Goal: Task Accomplishment & Management: Complete application form

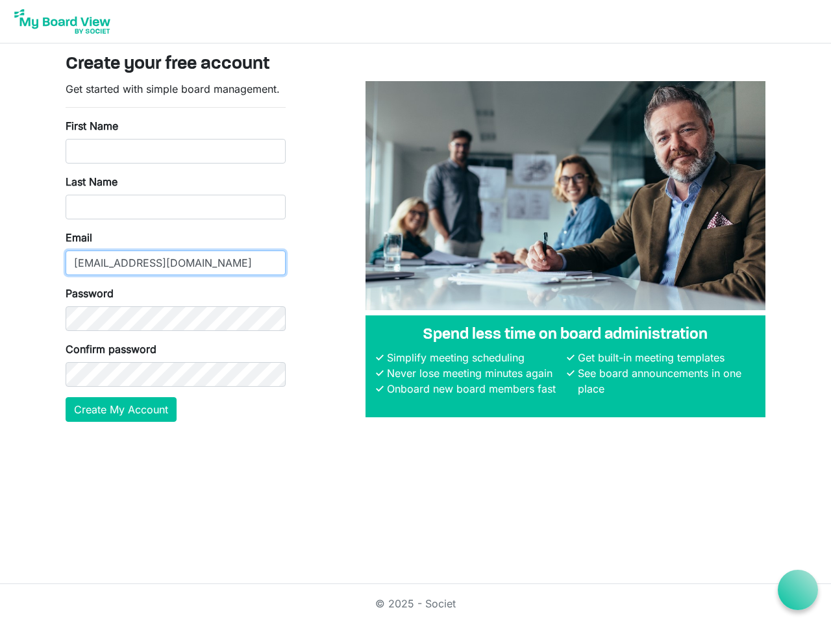
click at [175, 251] on input "[EMAIL_ADDRESS][DOMAIN_NAME]" at bounding box center [176, 263] width 220 height 25
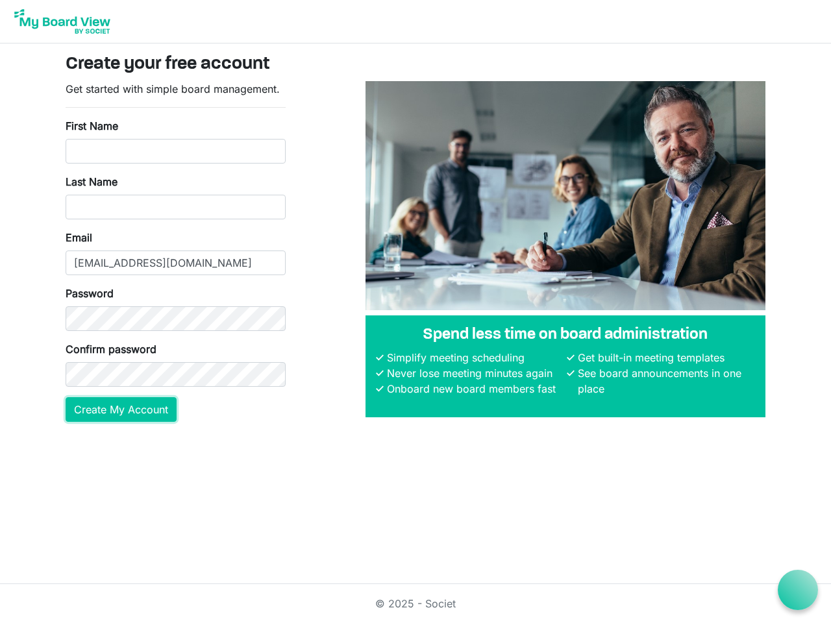
click at [121, 410] on button "Create My Account" at bounding box center [121, 409] width 111 height 25
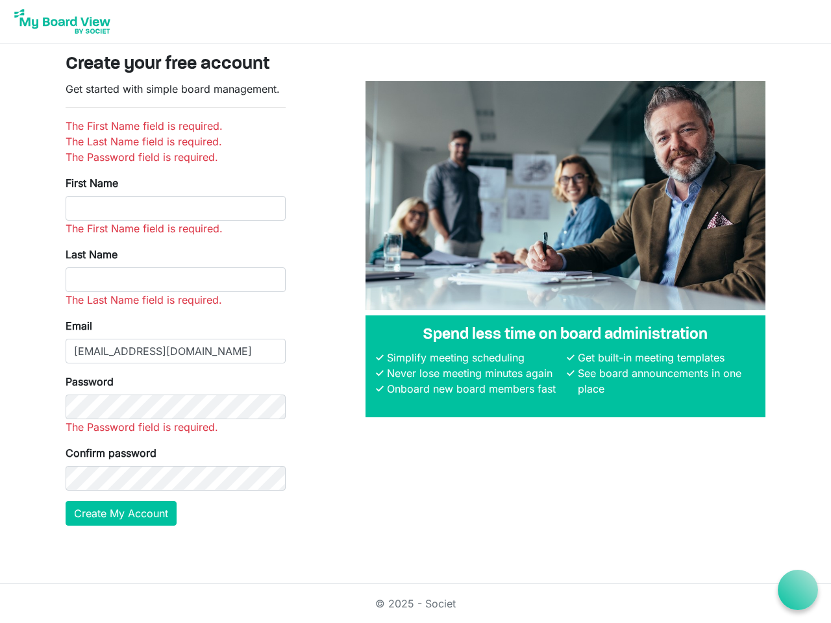
click at [798, 590] on icon at bounding box center [798, 590] width 16 height 16
